Goal: Information Seeking & Learning: Learn about a topic

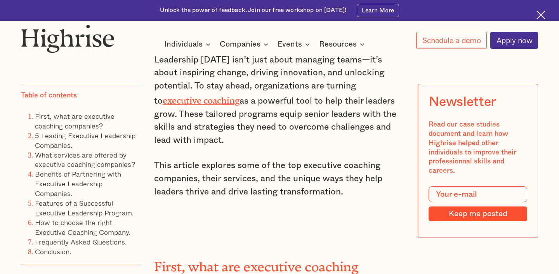
scroll to position [531, 0]
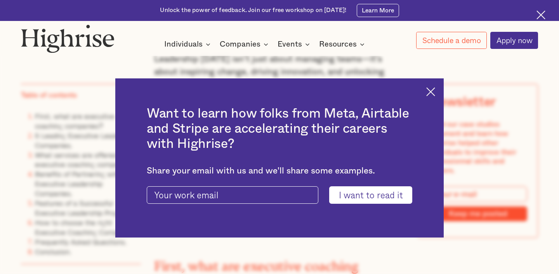
click at [431, 88] on img at bounding box center [430, 91] width 9 height 9
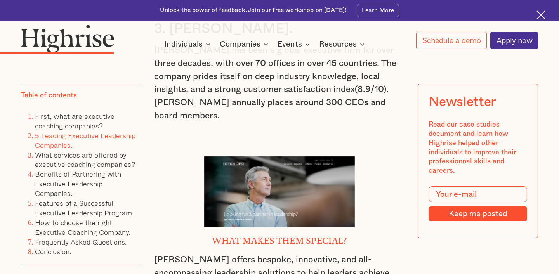
scroll to position [1984, 0]
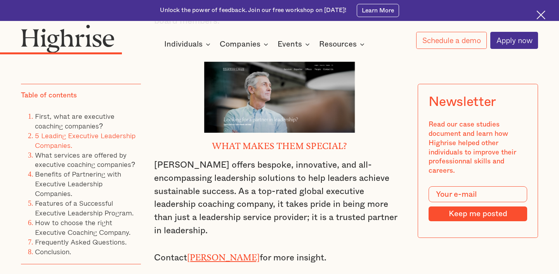
click at [229, 252] on link "Stanton Chase" at bounding box center [223, 255] width 73 height 6
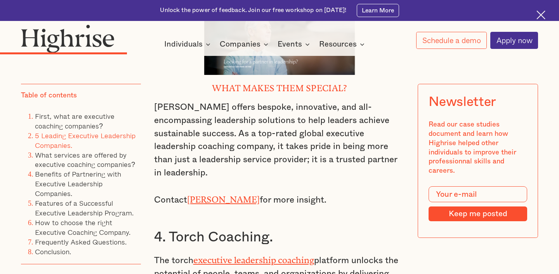
scroll to position [2189, 0]
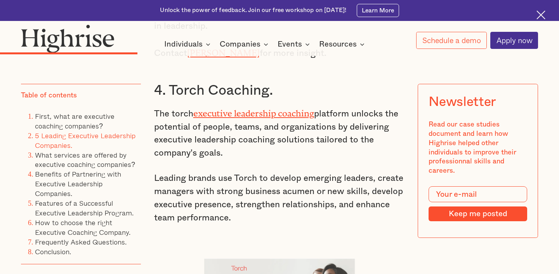
click at [293, 108] on link "executive leadership coaching" at bounding box center [253, 111] width 121 height 6
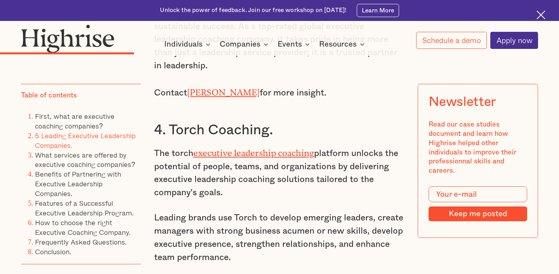
scroll to position [2144, 0]
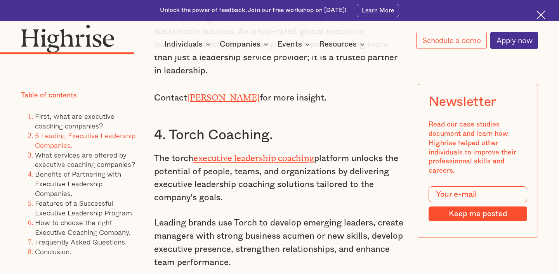
click at [246, 127] on h3 "4. Torch Coaching." at bounding box center [279, 135] width 251 height 17
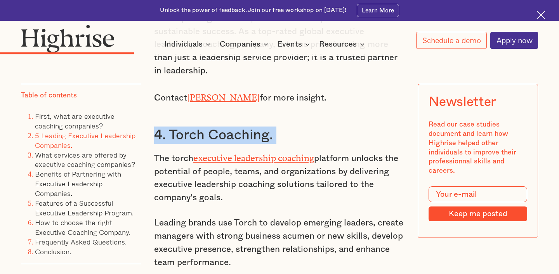
click at [246, 127] on h3 "4. Torch Coaching." at bounding box center [279, 135] width 251 height 17
click at [173, 127] on h3 "4. Torch Coaching." at bounding box center [279, 135] width 251 height 17
drag, startPoint x: 172, startPoint y: 91, endPoint x: 267, endPoint y: 90, distance: 95.1
click at [267, 127] on h3 "4. Torch Coaching." at bounding box center [279, 135] width 251 height 17
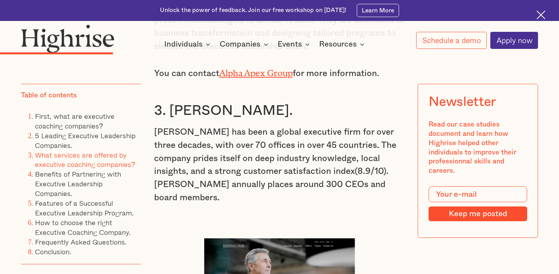
scroll to position [1596, 0]
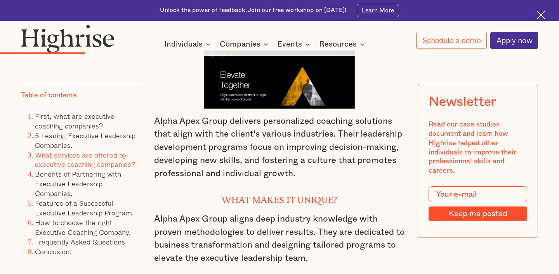
click at [101, 38] on img at bounding box center [68, 38] width 94 height 28
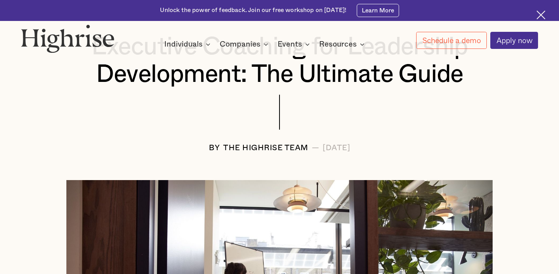
scroll to position [249, 0]
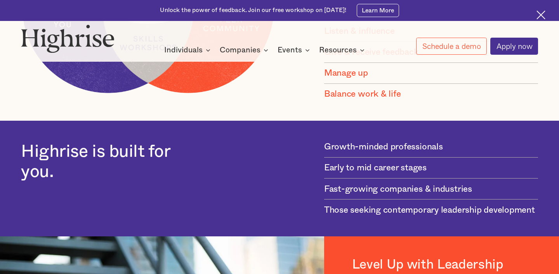
scroll to position [779, 0]
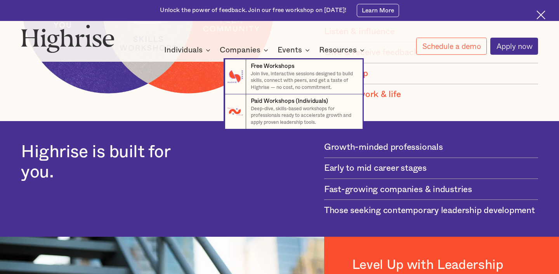
click at [352, 52] on nav "7 Free Workshops Join live, interactive sessions designed to build skills, conn…" at bounding box center [280, 87] width 466 height 84
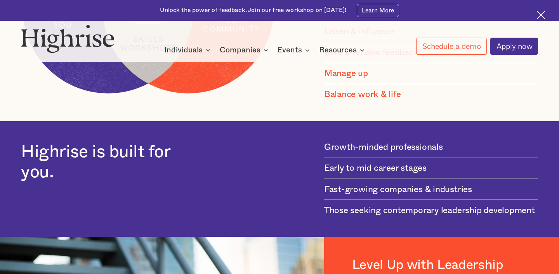
click at [362, 44] on div "Resources 8 About Us Learn how we helps ambitious professionals grow faster thr…" at bounding box center [343, 49] width 48 height 10
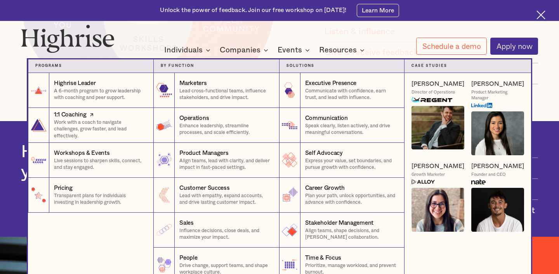
click at [81, 120] on p "Work with a coach to navigate challenges, grow faster, and lead effectively." at bounding box center [100, 129] width 92 height 21
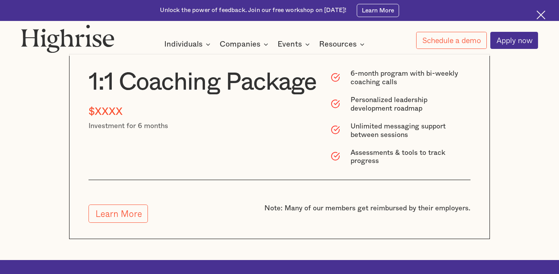
scroll to position [2122, 0]
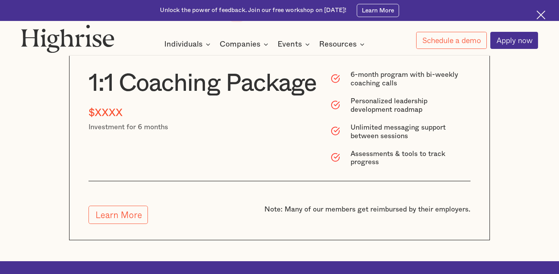
click at [111, 109] on div "$XXXX" at bounding box center [105, 113] width 34 height 14
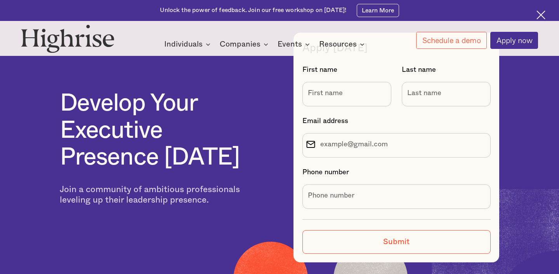
scroll to position [2245, 0]
